Goal: Use online tool/utility: Utilize a website feature to perform a specific function

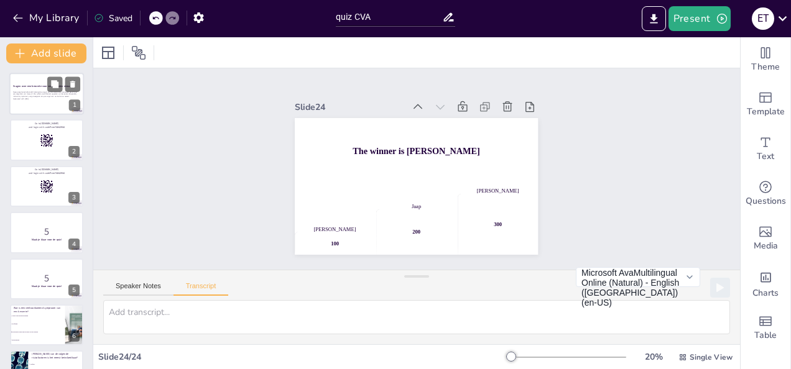
checkbox input "true"
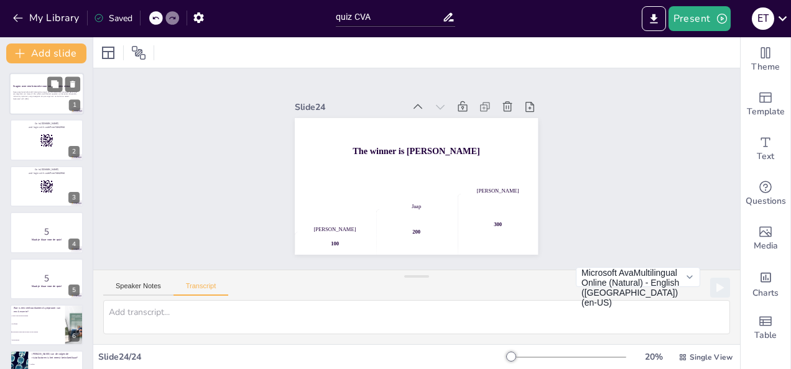
checkbox input "true"
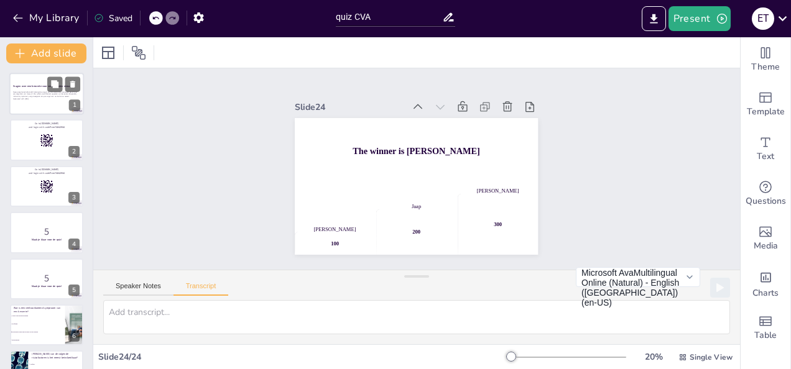
checkbox input "true"
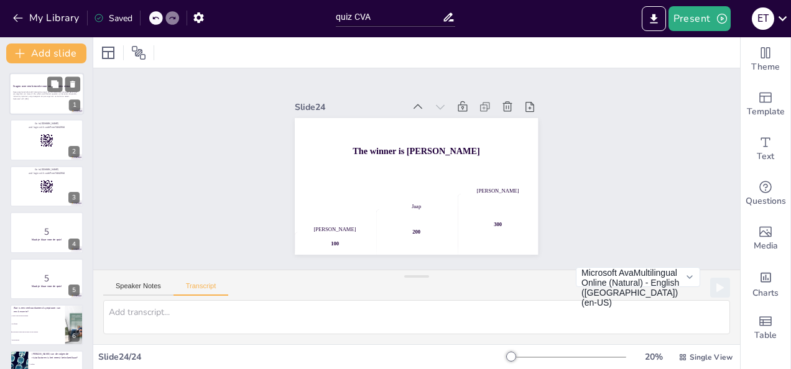
checkbox input "true"
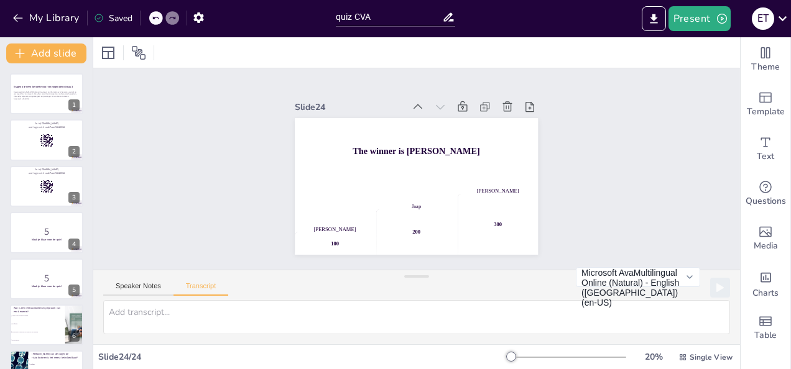
checkbox input "true"
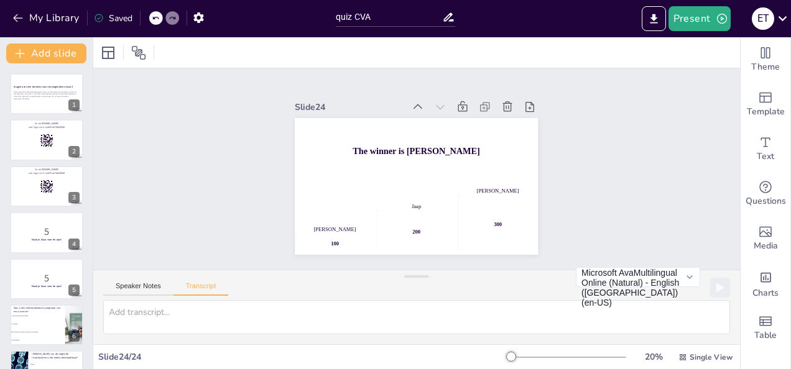
checkbox input "true"
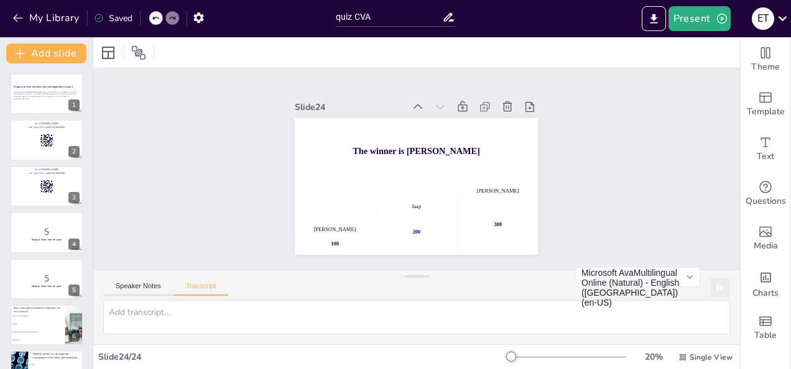
checkbox input "true"
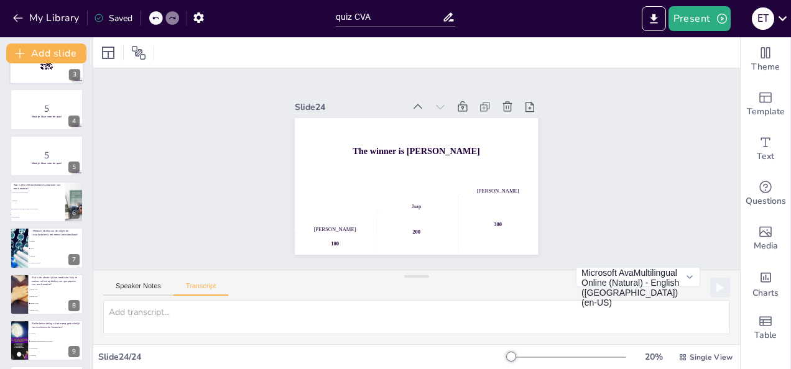
checkbox input "true"
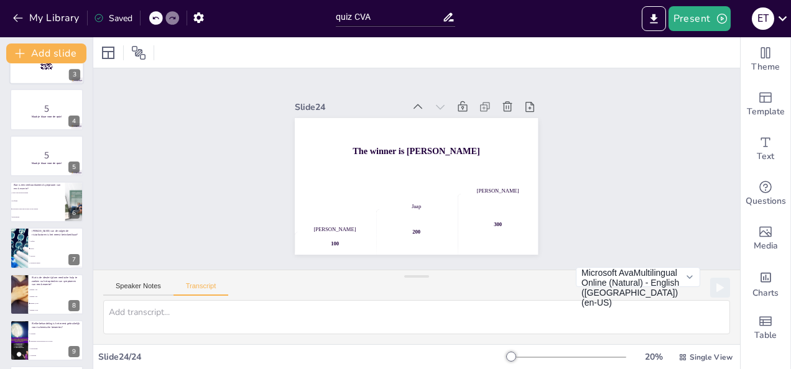
checkbox input "true"
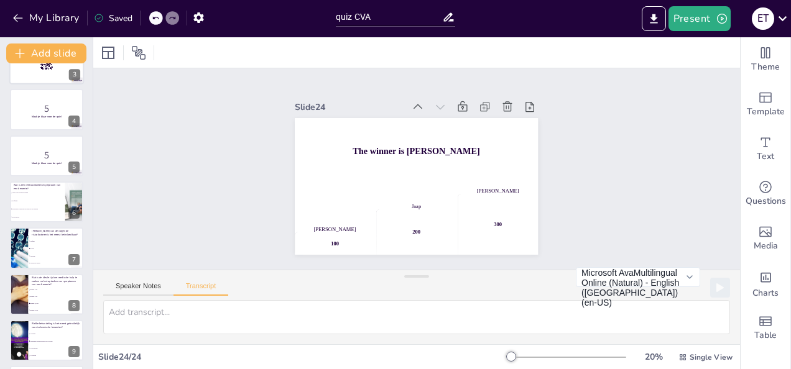
checkbox input "true"
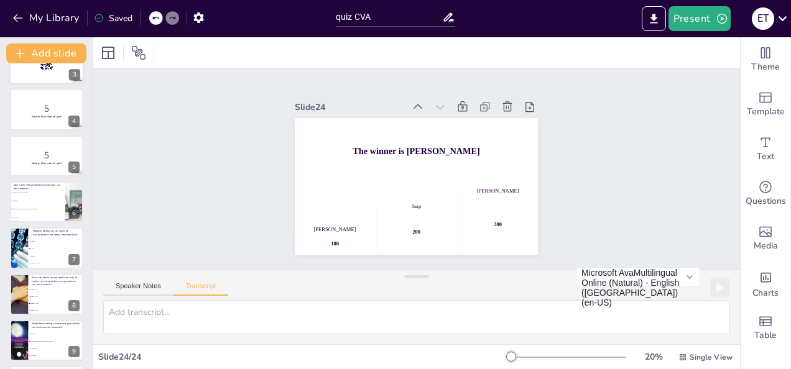
checkbox input "true"
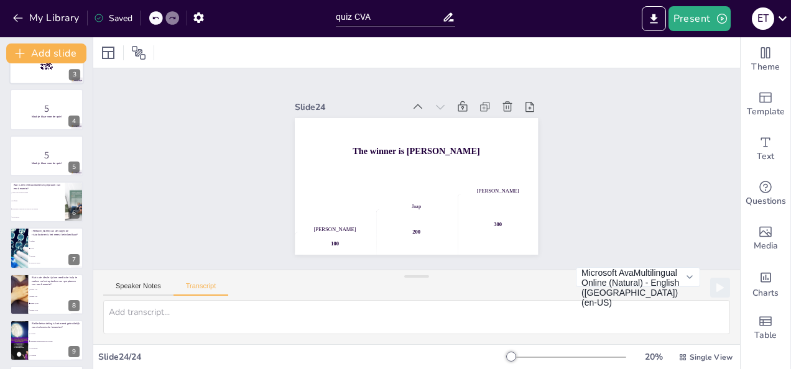
checkbox input "true"
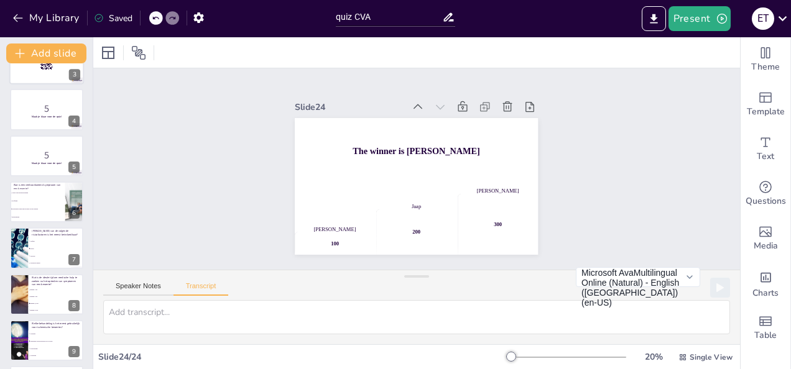
checkbox input "true"
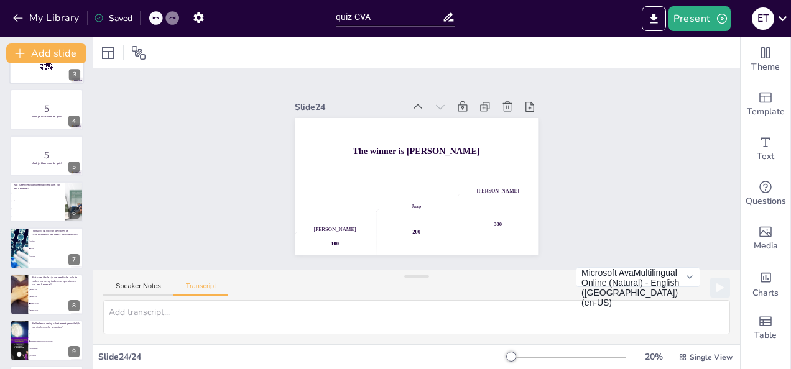
checkbox input "true"
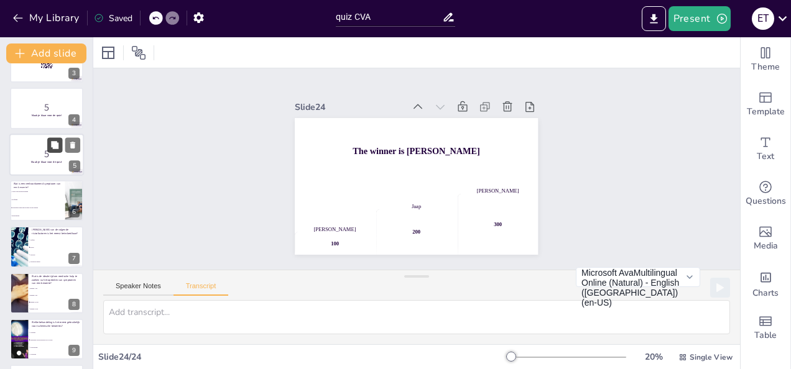
checkbox input "true"
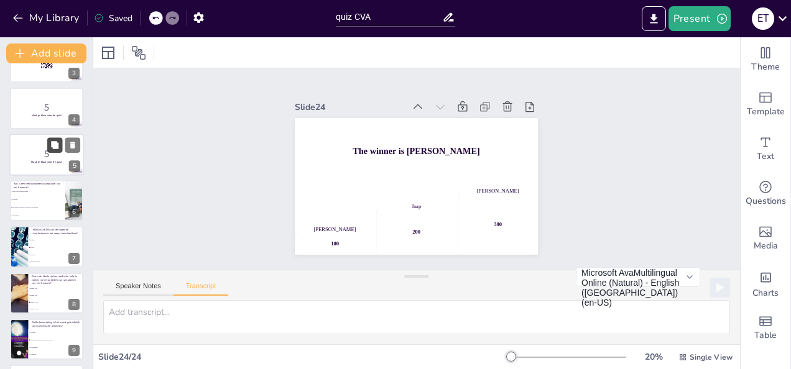
checkbox input "true"
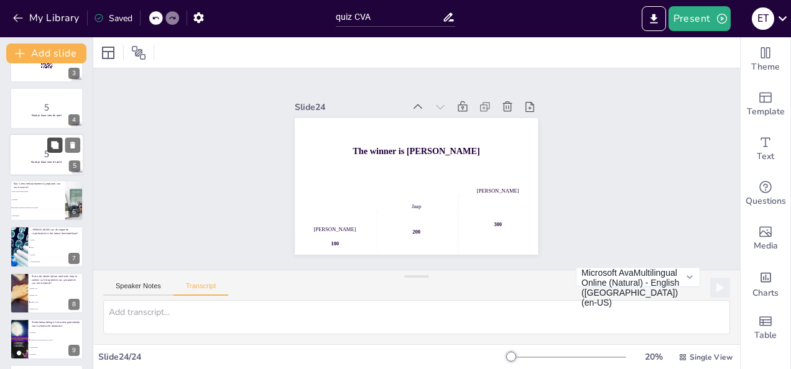
checkbox input "true"
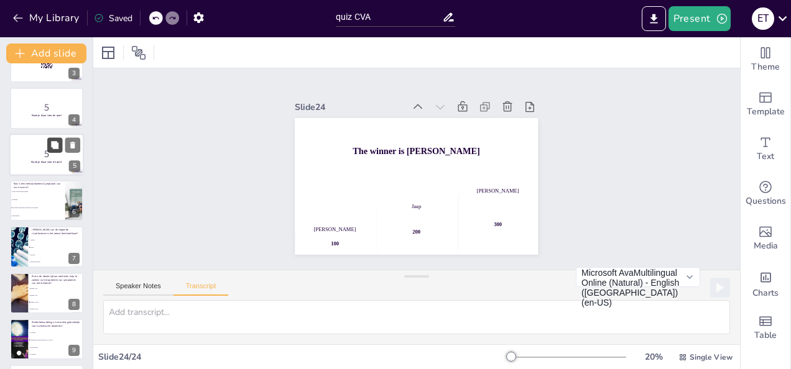
checkbox input "true"
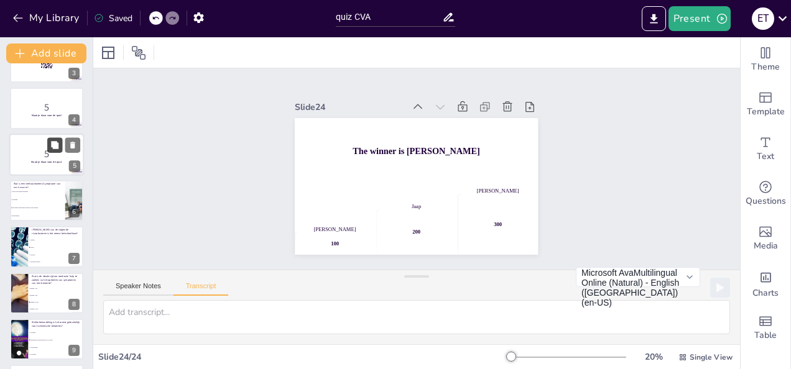
checkbox input "true"
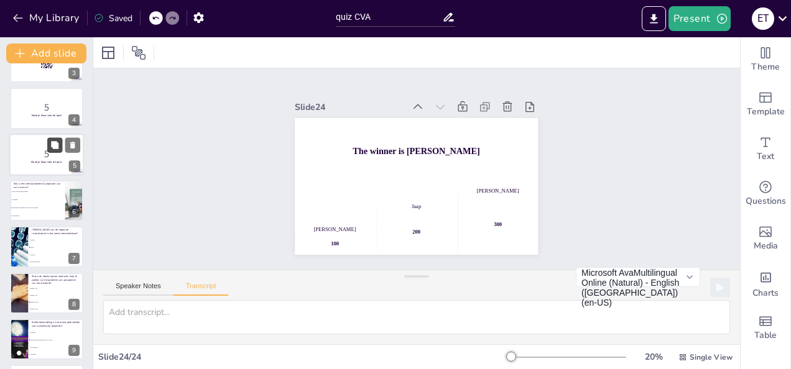
checkbox input "true"
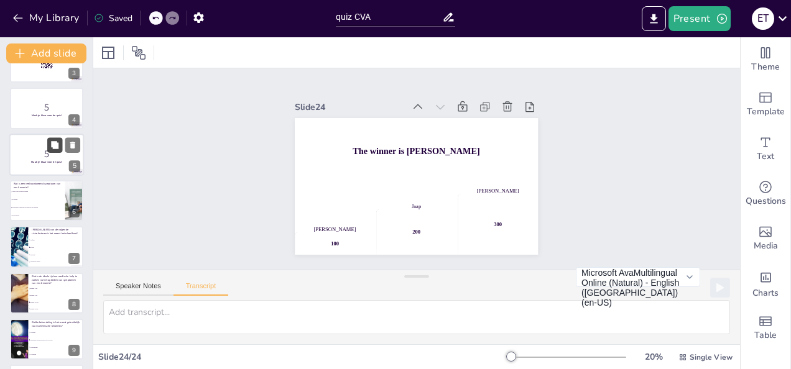
checkbox input "true"
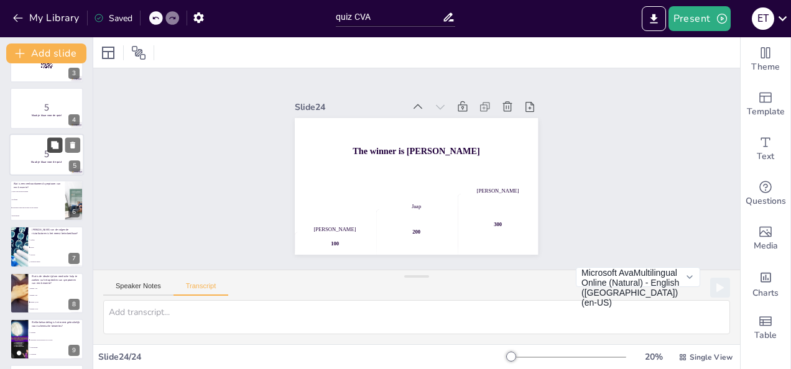
checkbox input "true"
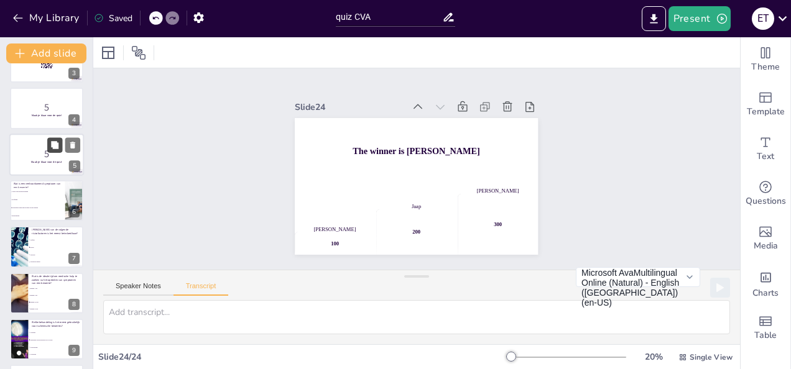
checkbox input "true"
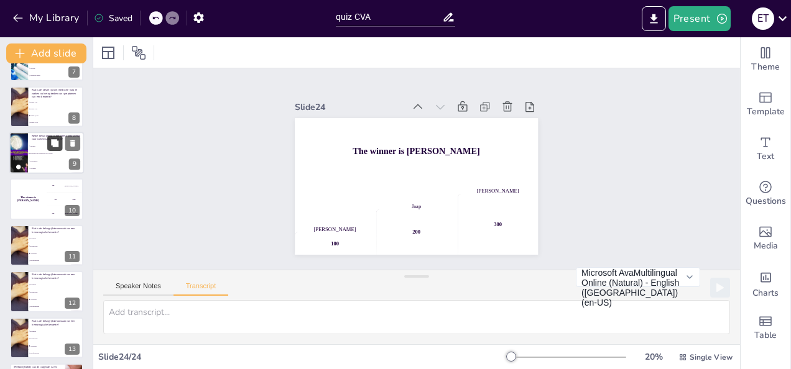
checkbox input "true"
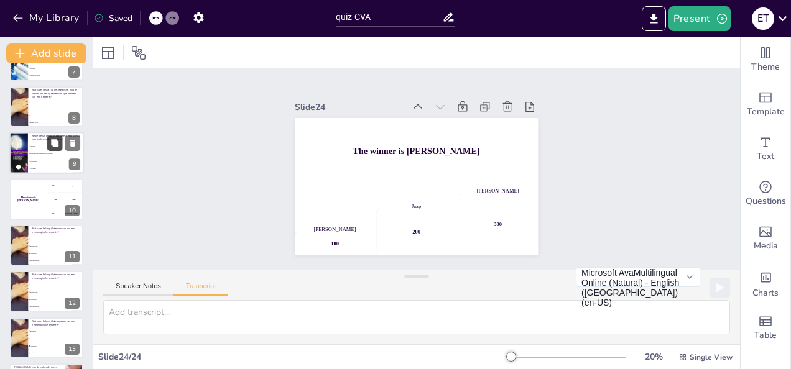
checkbox input "true"
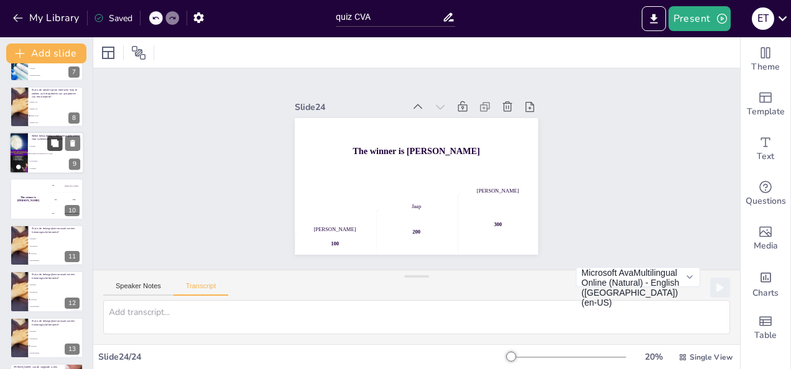
checkbox input "true"
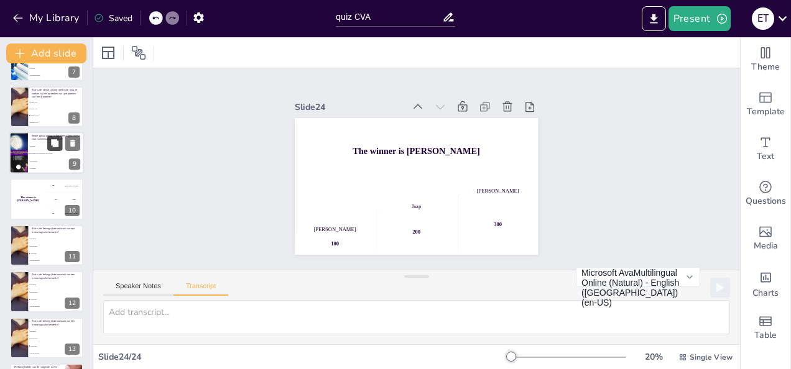
checkbox input "true"
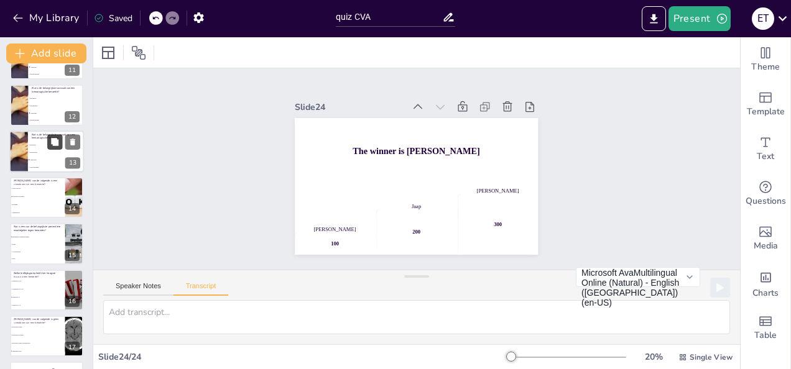
checkbox input "true"
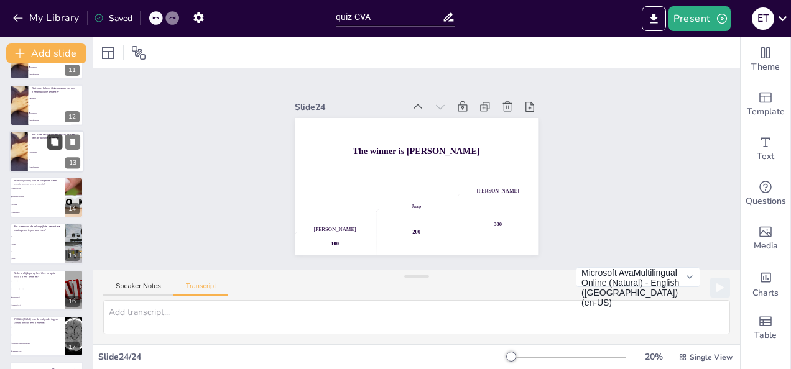
checkbox input "true"
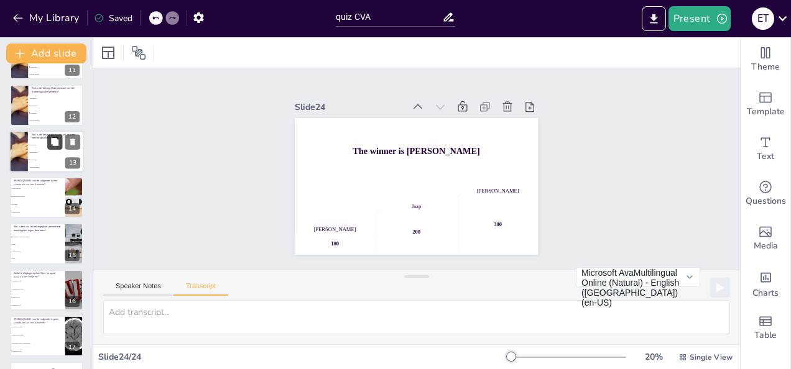
checkbox input "true"
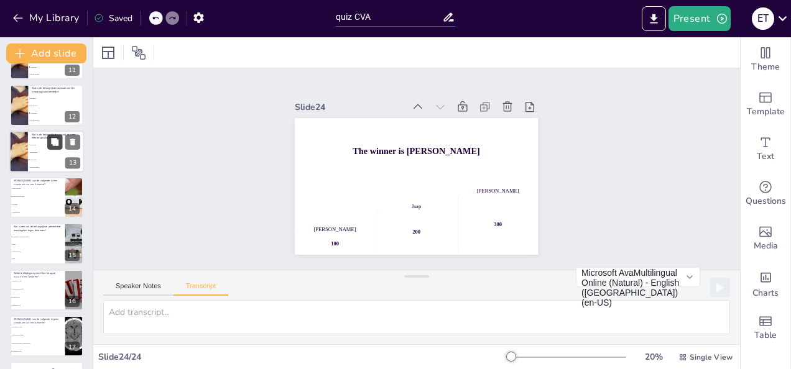
checkbox input "true"
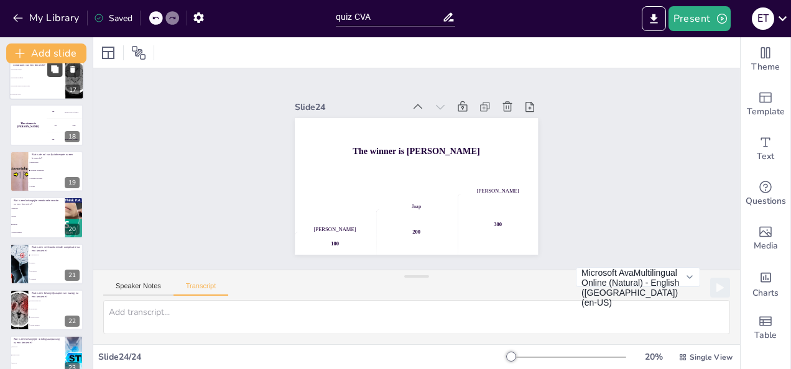
scroll to position [819, 0]
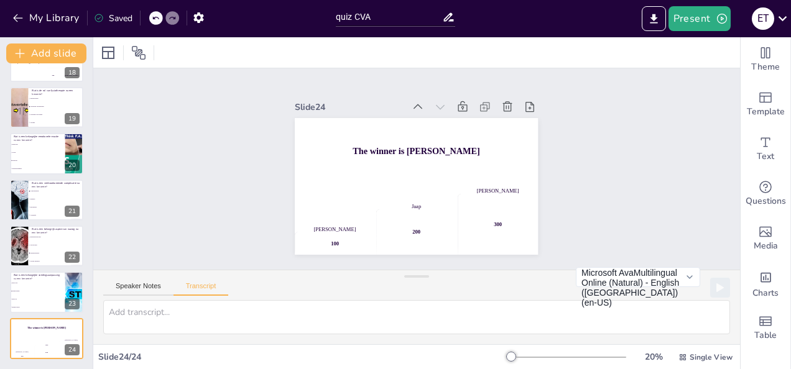
click at [450, 19] on icon at bounding box center [449, 17] width 10 height 9
click at [450, 16] on icon at bounding box center [449, 17] width 10 height 9
click at [501, 102] on icon at bounding box center [507, 107] width 12 height 12
checkbox input "true"
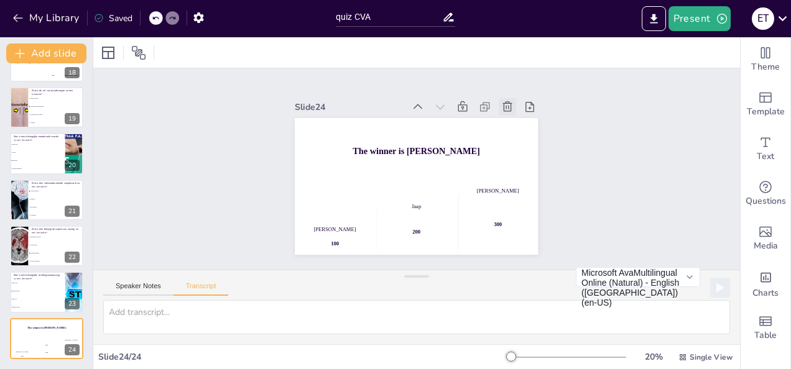
checkbox input "true"
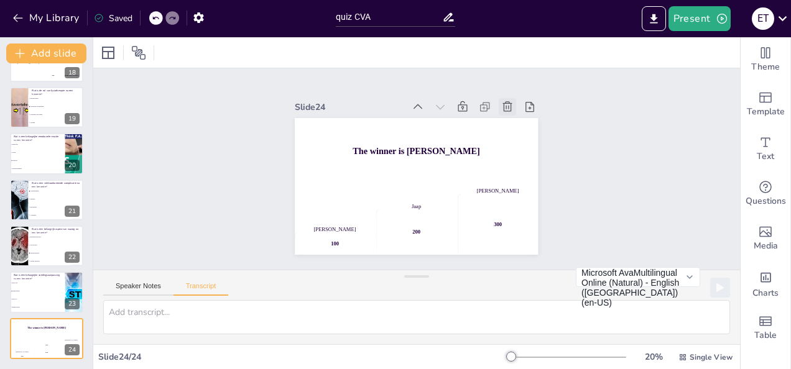
checkbox input "true"
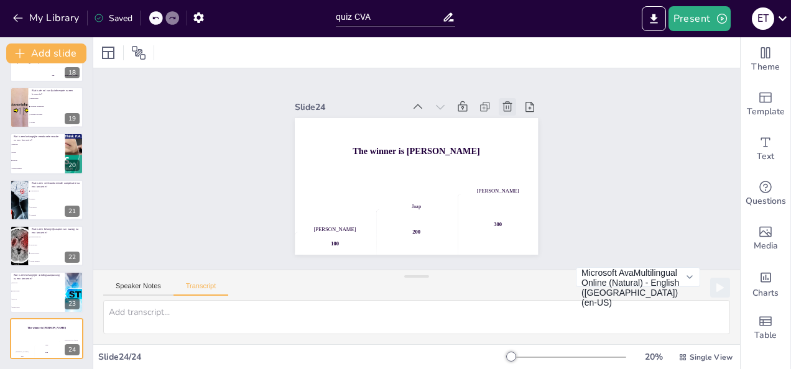
checkbox input "true"
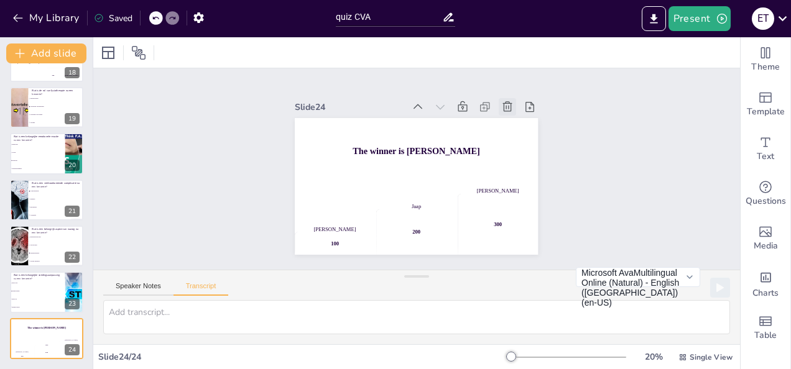
checkbox input "true"
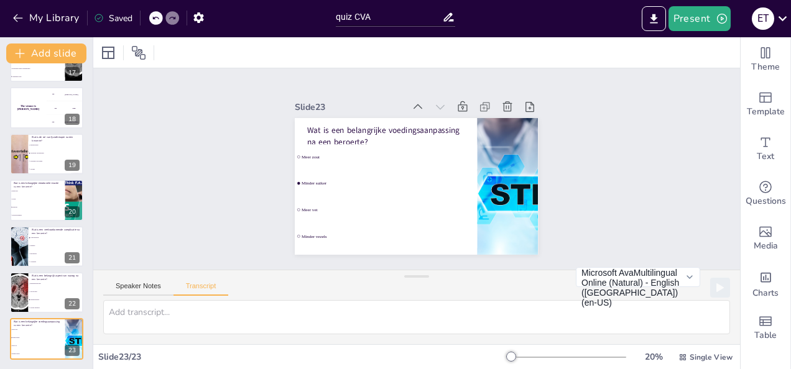
click at [501, 102] on icon at bounding box center [507, 107] width 12 height 12
checkbox input "true"
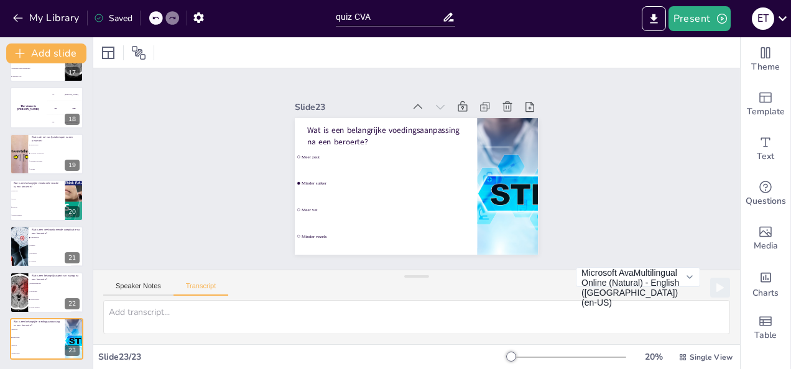
checkbox input "true"
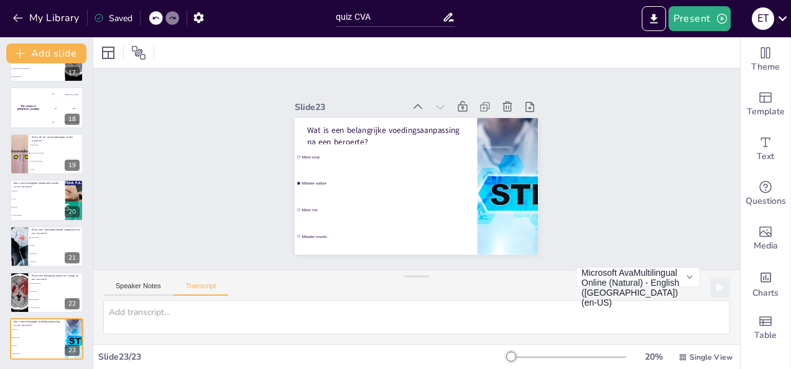
checkbox input "true"
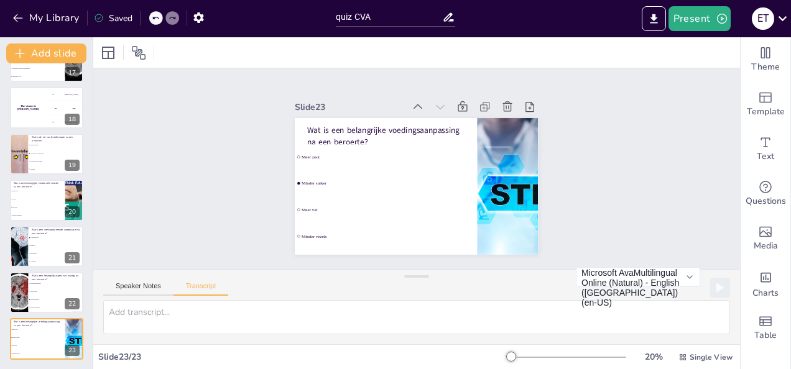
checkbox input "true"
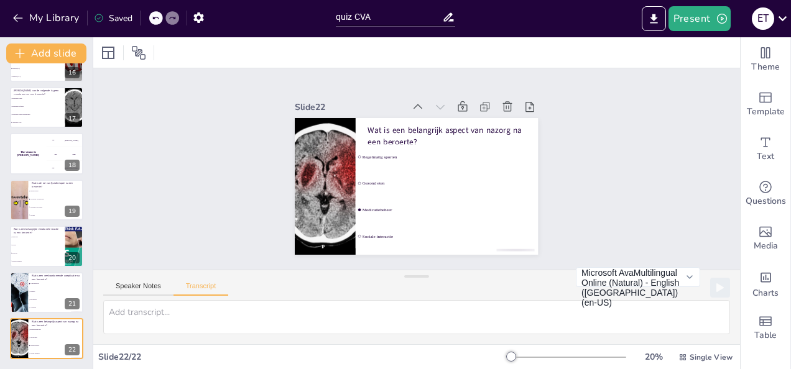
scroll to position [726, 0]
checkbox input "true"
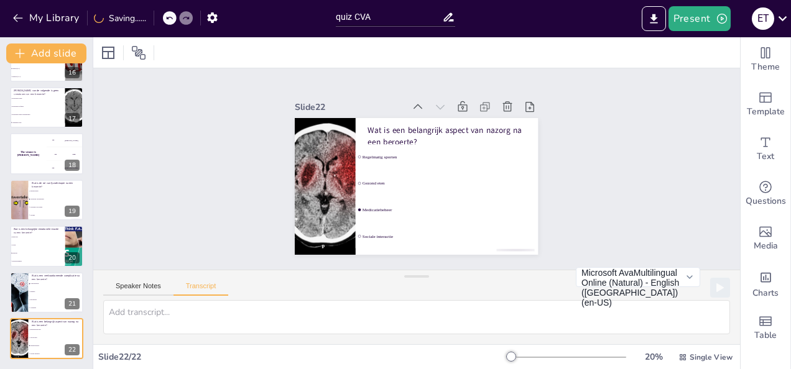
checkbox input "true"
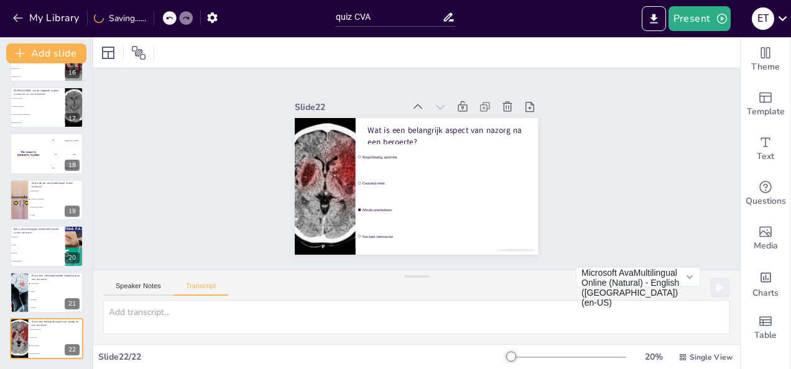
checkbox input "true"
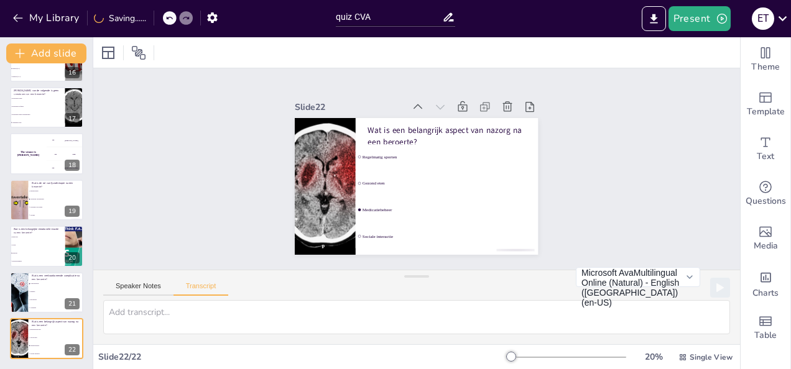
checkbox input "true"
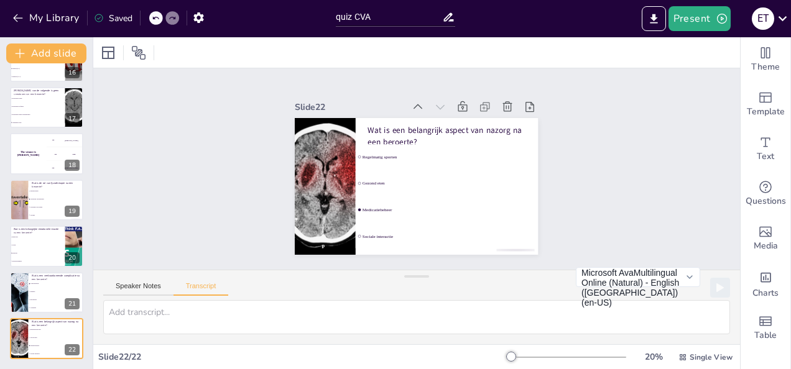
checkbox input "true"
